Goal: Browse casually

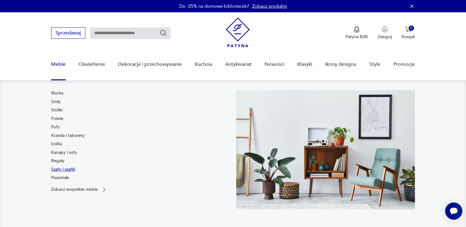
click at [67, 168] on link "Szafy i szafki" at bounding box center [63, 170] width 24 height 6
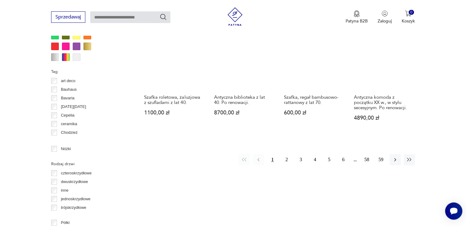
scroll to position [634, 0]
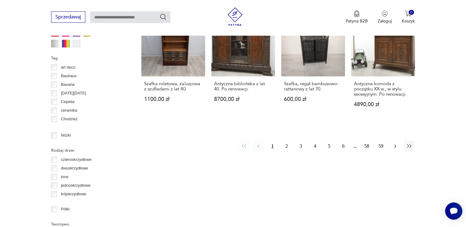
click at [398, 141] on button "button" at bounding box center [394, 146] width 11 height 11
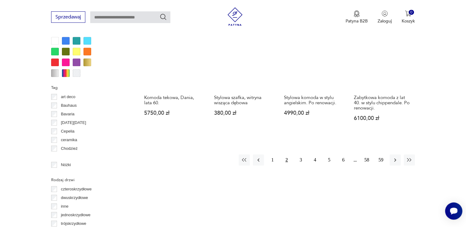
scroll to position [609, 0]
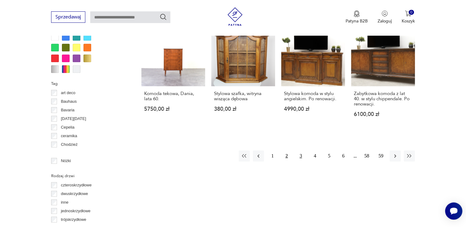
click at [300, 151] on button "3" at bounding box center [300, 156] width 11 height 11
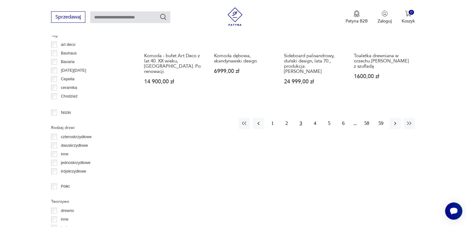
scroll to position [660, 0]
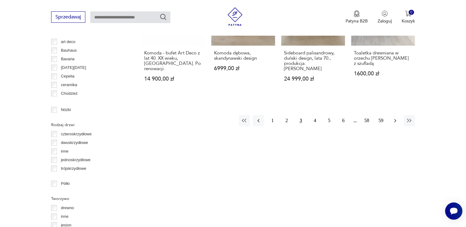
click at [393, 118] on icon "button" at bounding box center [395, 121] width 6 height 6
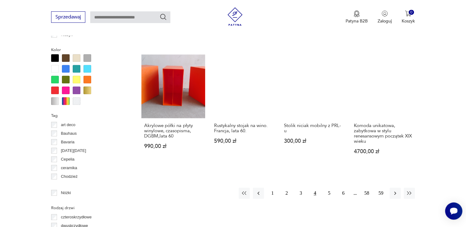
scroll to position [595, 0]
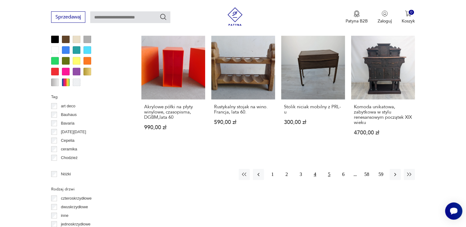
click at [327, 174] on button "5" at bounding box center [329, 174] width 11 height 11
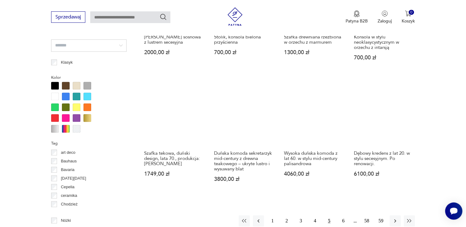
scroll to position [551, 0]
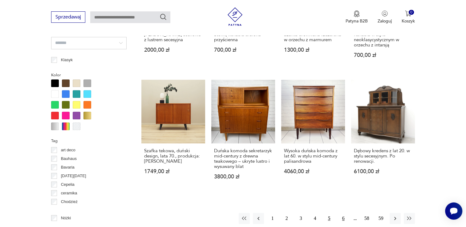
click at [341, 213] on button "6" at bounding box center [343, 218] width 11 height 11
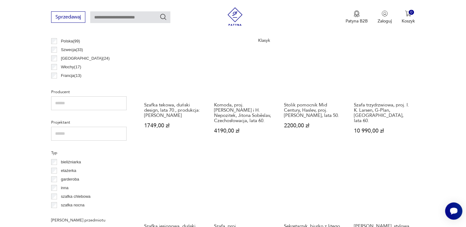
scroll to position [398, 0]
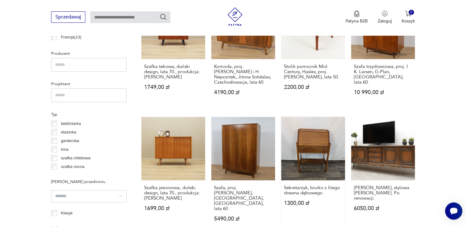
click at [310, 140] on link "Sekretarzyk, biurko z litego drewna dębowego 1300,00 zł" at bounding box center [313, 175] width 64 height 117
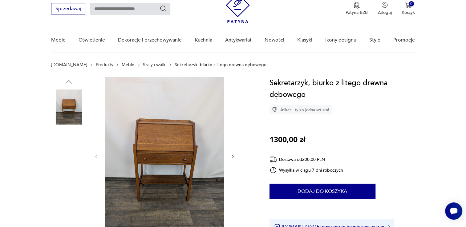
scroll to position [31, 0]
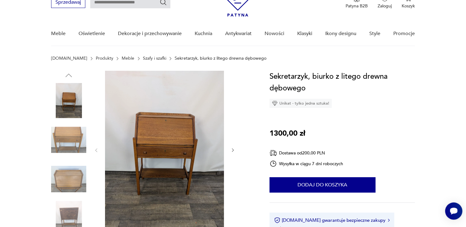
click at [68, 179] on img at bounding box center [68, 179] width 35 height 35
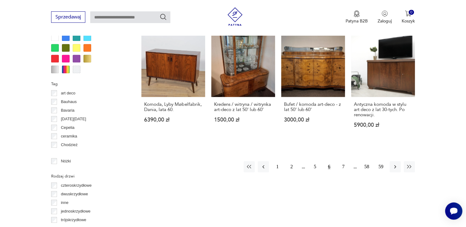
scroll to position [646, 0]
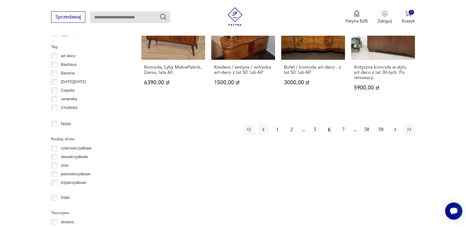
click at [394, 124] on button "button" at bounding box center [394, 129] width 11 height 11
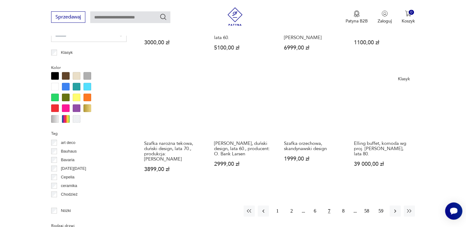
scroll to position [610, 0]
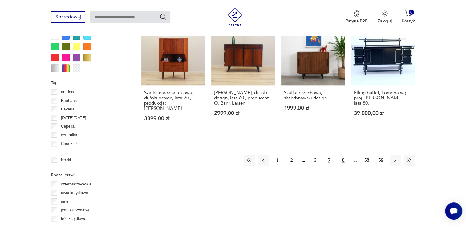
click at [340, 155] on button "8" at bounding box center [343, 160] width 11 height 11
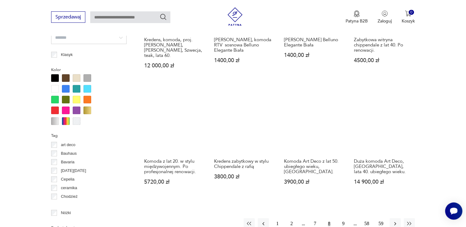
scroll to position [558, 0]
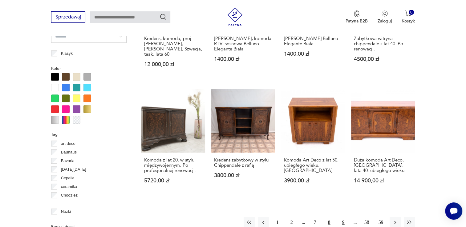
click at [342, 217] on button "9" at bounding box center [343, 222] width 11 height 11
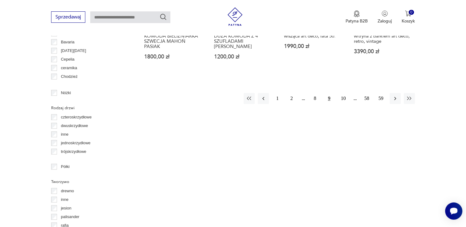
scroll to position [681, 0]
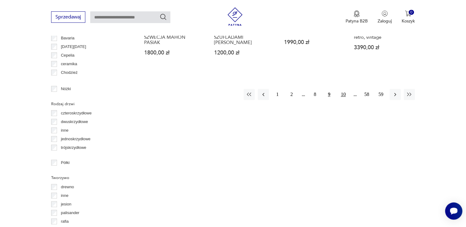
click at [347, 94] on button "10" at bounding box center [343, 94] width 11 height 11
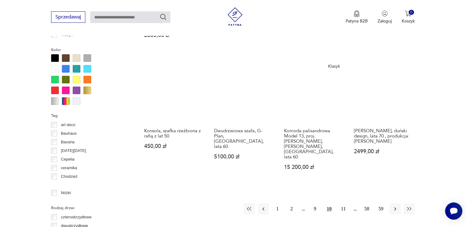
scroll to position [579, 0]
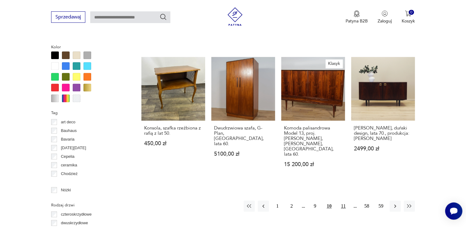
click at [342, 201] on button "11" at bounding box center [343, 206] width 11 height 11
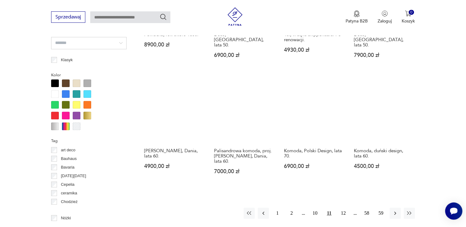
scroll to position [613, 0]
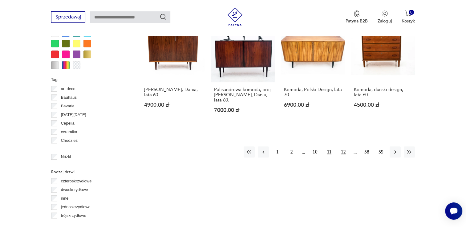
click at [342, 147] on button "12" at bounding box center [343, 152] width 11 height 11
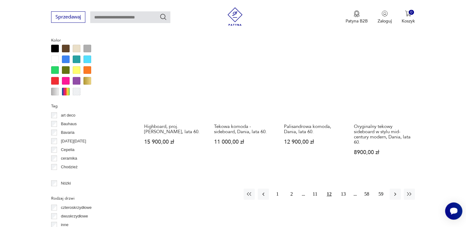
scroll to position [590, 0]
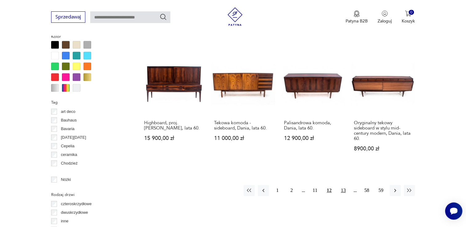
click at [342, 185] on button "13" at bounding box center [343, 190] width 11 height 11
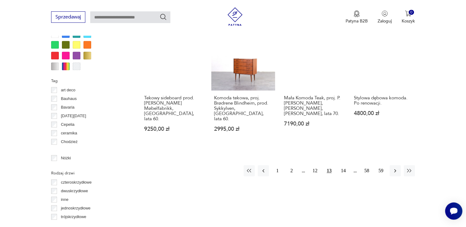
scroll to position [641, 0]
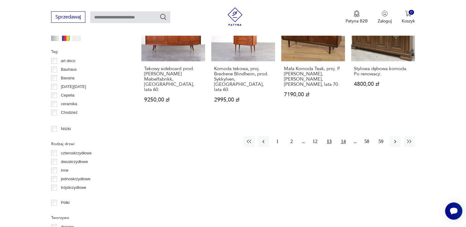
click at [341, 136] on button "14" at bounding box center [343, 141] width 11 height 11
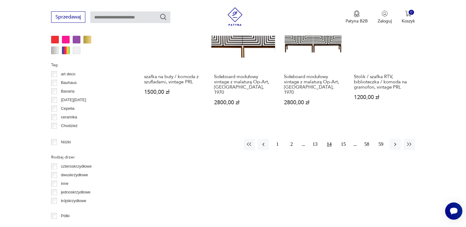
scroll to position [630, 0]
